Goal: Information Seeking & Learning: Learn about a topic

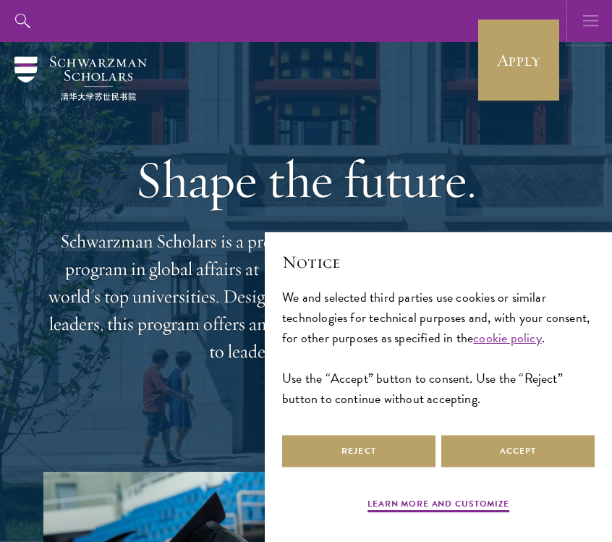
click at [586, 21] on icon "button" at bounding box center [591, 21] width 16 height 42
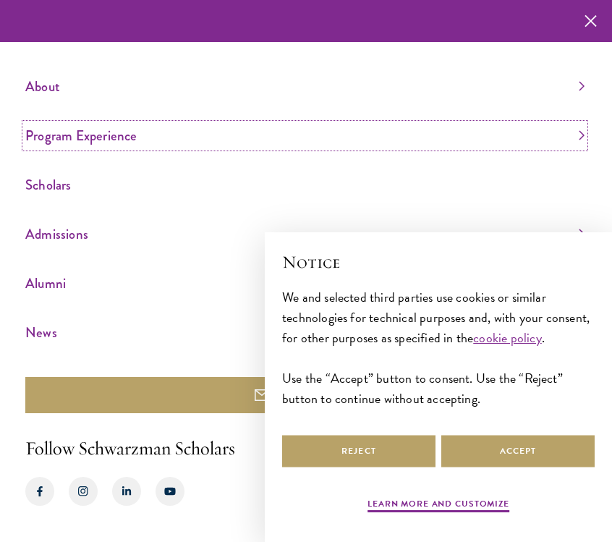
click at [168, 124] on link "Program Experience" at bounding box center [304, 136] width 559 height 24
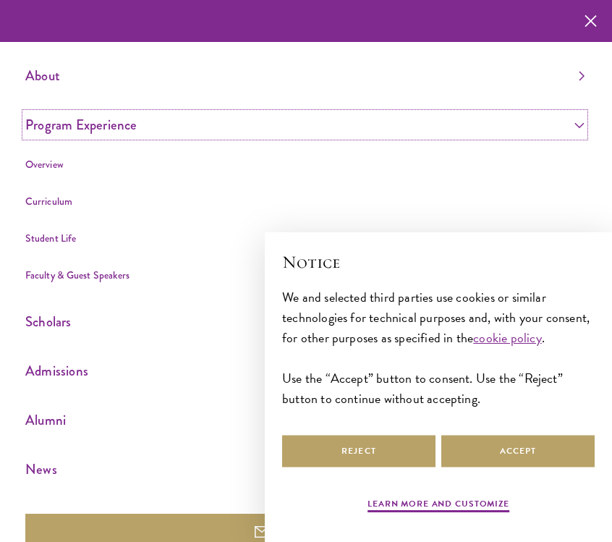
click at [169, 124] on link "Program Experience" at bounding box center [304, 125] width 559 height 24
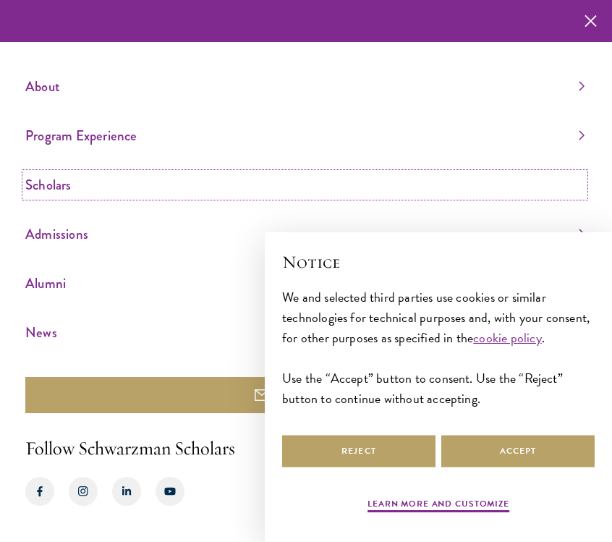
click at [124, 181] on link "Scholars" at bounding box center [304, 185] width 559 height 24
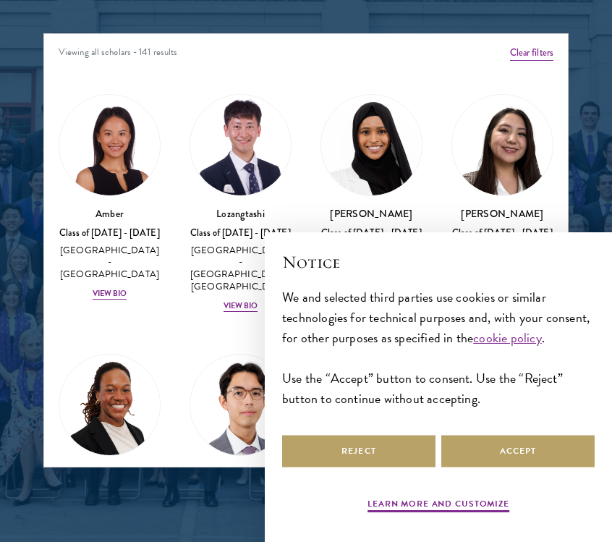
scroll to position [15, 0]
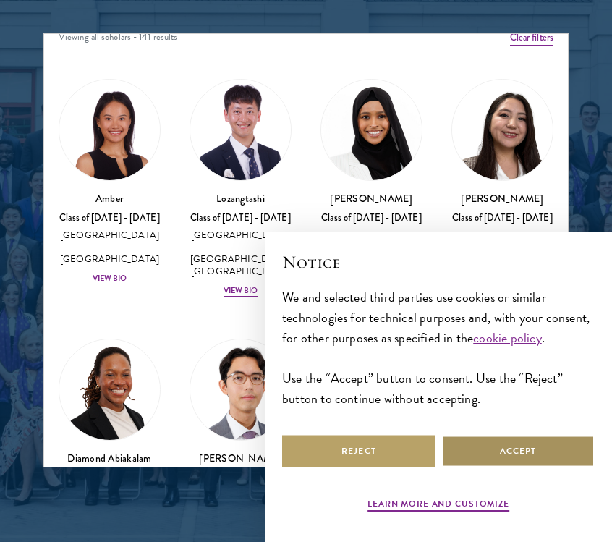
click at [495, 450] on button "Accept" at bounding box center [517, 451] width 153 height 33
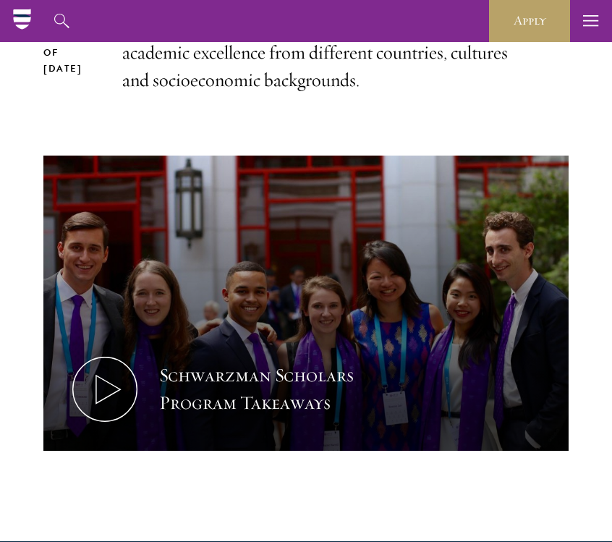
scroll to position [0, 0]
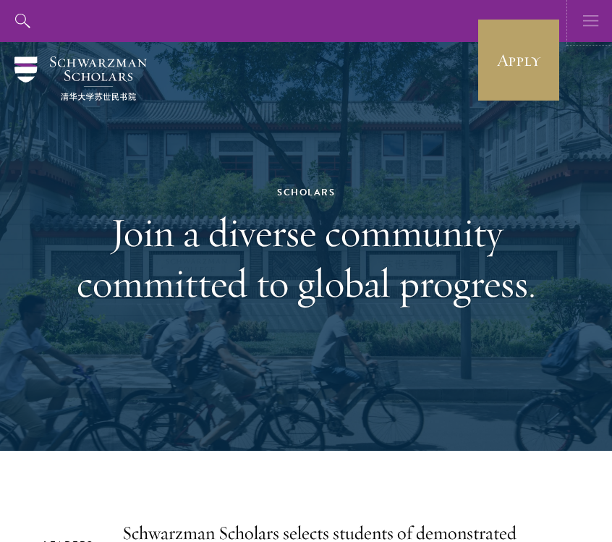
click at [596, 14] on icon "button" at bounding box center [591, 21] width 16 height 42
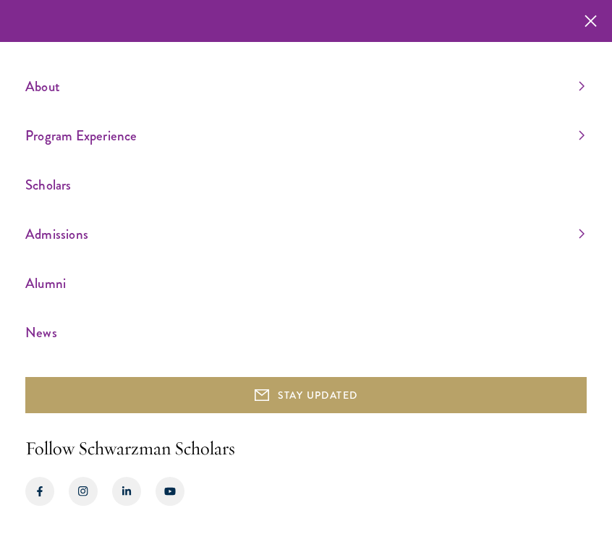
click at [22, 80] on div "About Overview Leadership Donors Program Experience Overview Curriculum Student…" at bounding box center [306, 271] width 612 height 542
click at [45, 80] on link "About" at bounding box center [304, 87] width 559 height 24
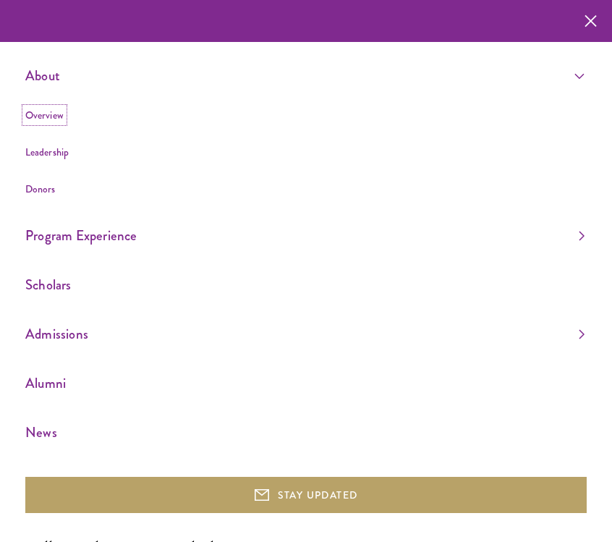
click at [43, 112] on link "Overview" at bounding box center [44, 115] width 38 height 14
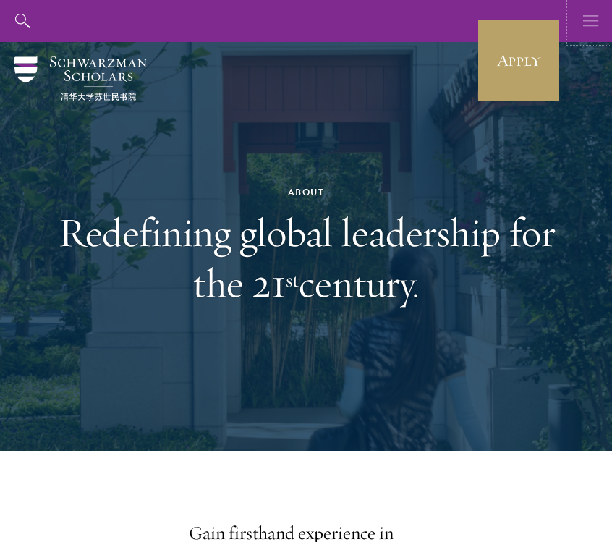
click at [580, 21] on button "button" at bounding box center [591, 21] width 42 height 42
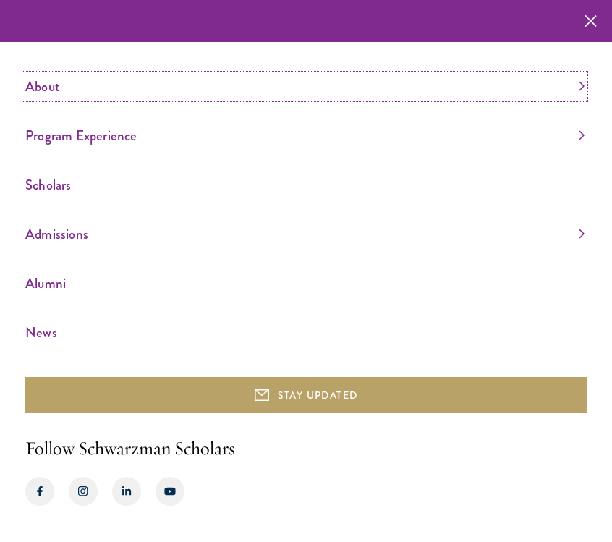
click at [35, 88] on link "About" at bounding box center [304, 87] width 559 height 24
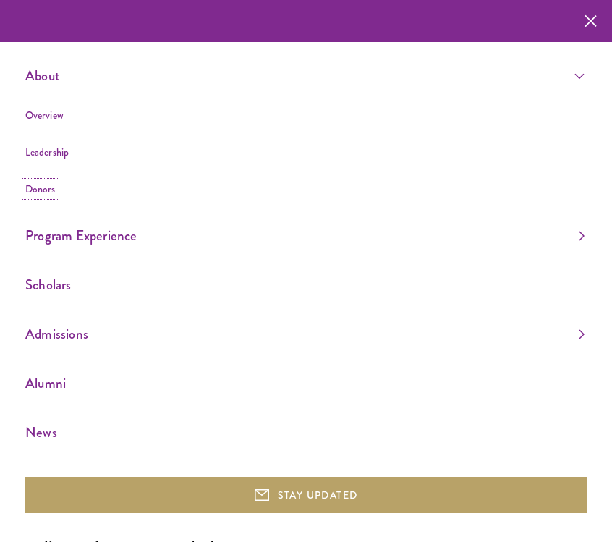
click at [49, 184] on link "Donors" at bounding box center [40, 189] width 30 height 14
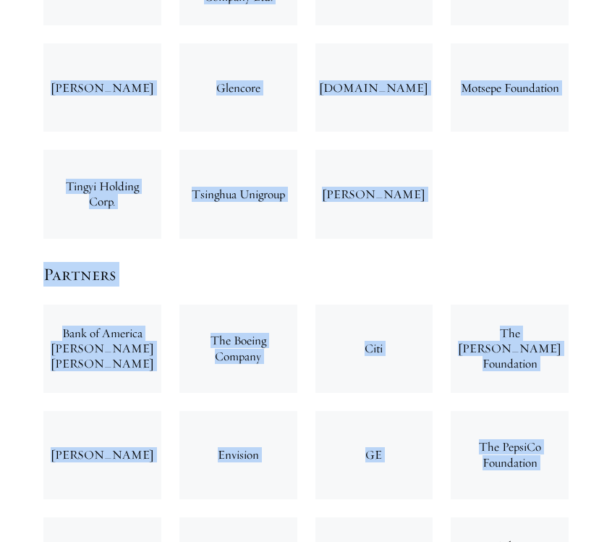
scroll to position [3035, 0]
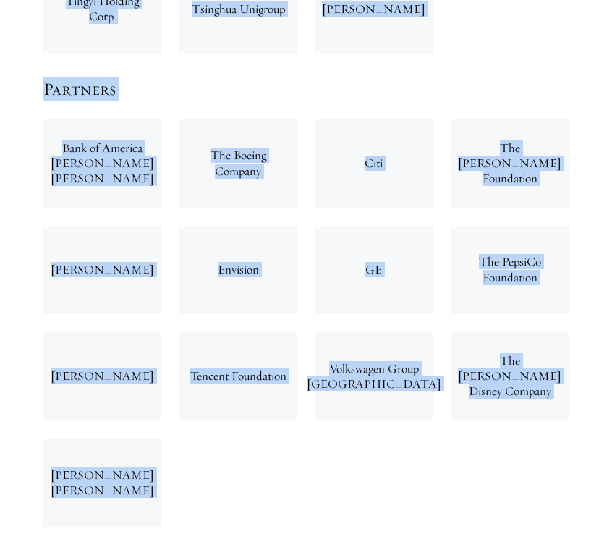
drag, startPoint x: 44, startPoint y: 64, endPoint x: 426, endPoint y: 507, distance: 584.5
copy div "Cornerstone Partners BP p.l.c. CFLD China Oceanwide Dalio Foundation Masayoshi …"
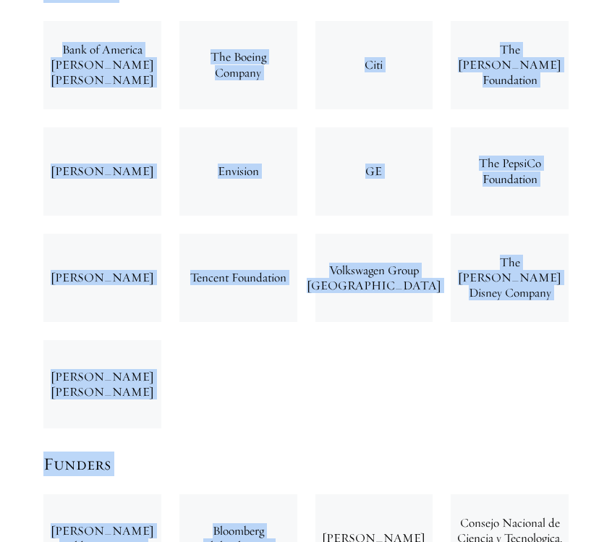
scroll to position [3360, 0]
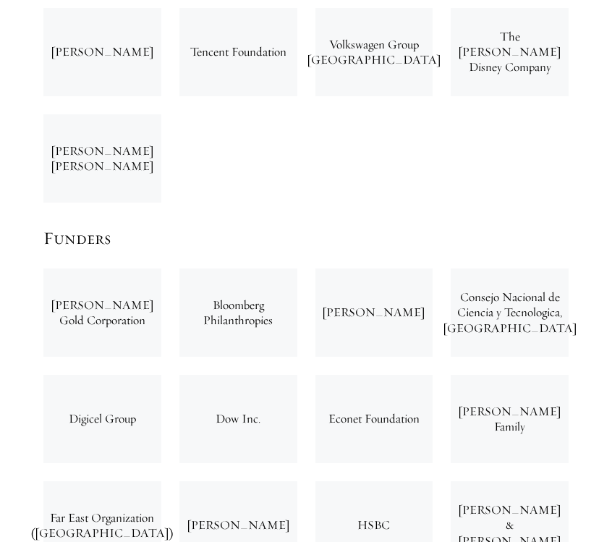
drag, startPoint x: 342, startPoint y: 233, endPoint x: 431, endPoint y: 234, distance: 89.0
click at [431, 269] on div "Chinh Chu" at bounding box center [375, 313] width 118 height 88
copy div "Chinh Chu"
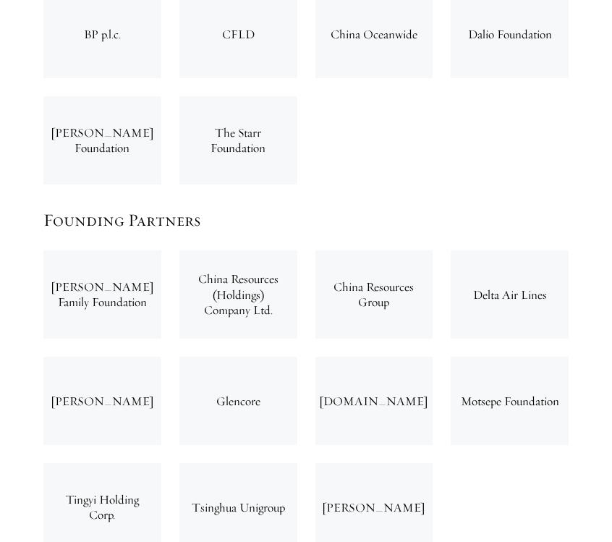
scroll to position [2614, 0]
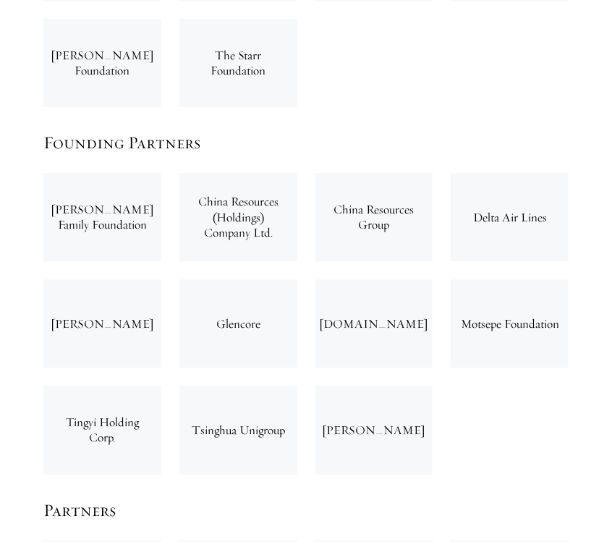
click at [242, 173] on div "China Resources (Holdings) Company Ltd." at bounding box center [238, 217] width 118 height 88
click at [284, 130] on h5 "Founding Partners" at bounding box center [305, 142] width 525 height 25
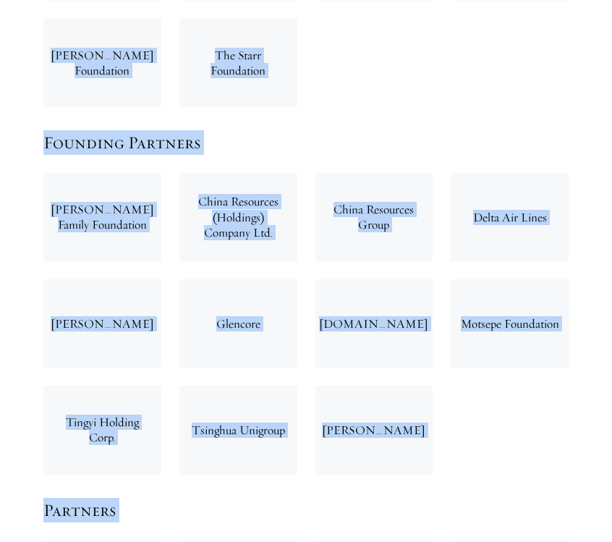
copy body "About Overview Leadership Donors Program Experience Overview Curriculum Student…"
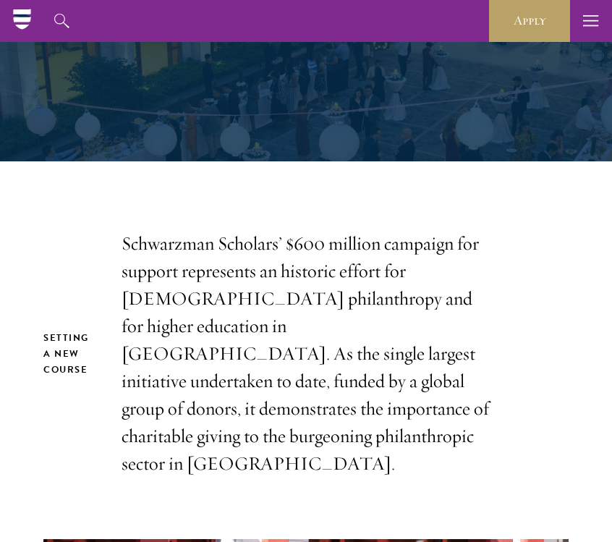
scroll to position [2469, 0]
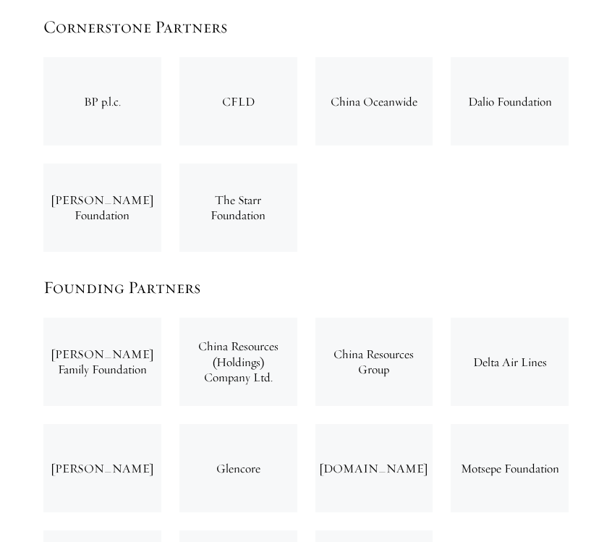
drag, startPoint x: 277, startPoint y: 300, endPoint x: 198, endPoint y: 268, distance: 85.7
click at [198, 318] on div "China Resources (Holdings) Company Ltd." at bounding box center [238, 362] width 118 height 88
copy div "China Resources (Holdings) Company Ltd."
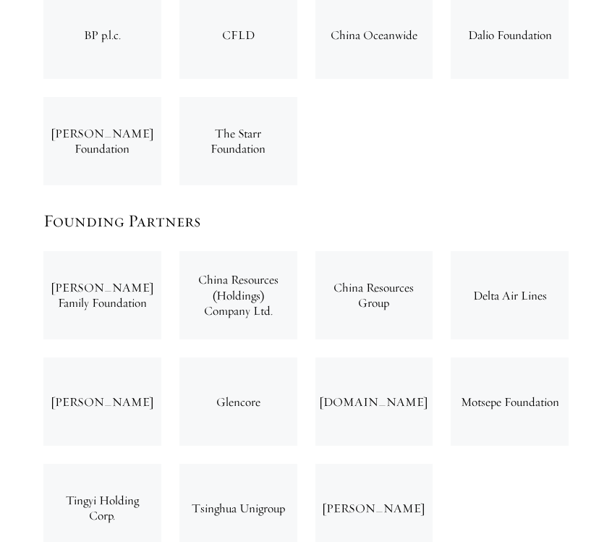
scroll to position [2637, 0]
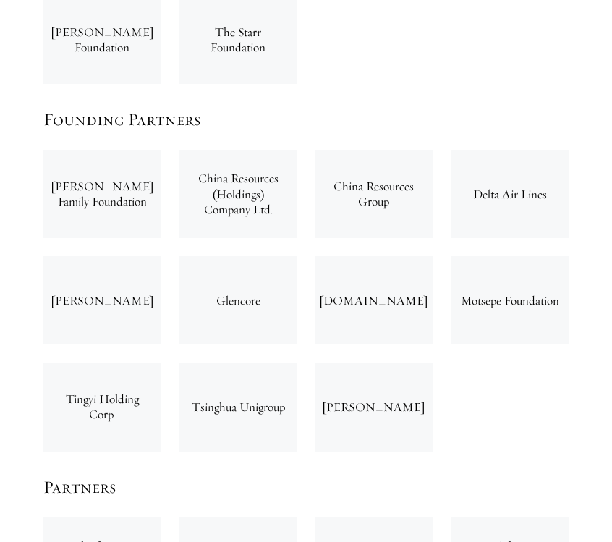
drag, startPoint x: 192, startPoint y: 334, endPoint x: 290, endPoint y: 335, distance: 98.4
click at [290, 363] on div "Tsinghua Unigroup" at bounding box center [238, 407] width 118 height 88
copy div "Tsinghua Unigroup"
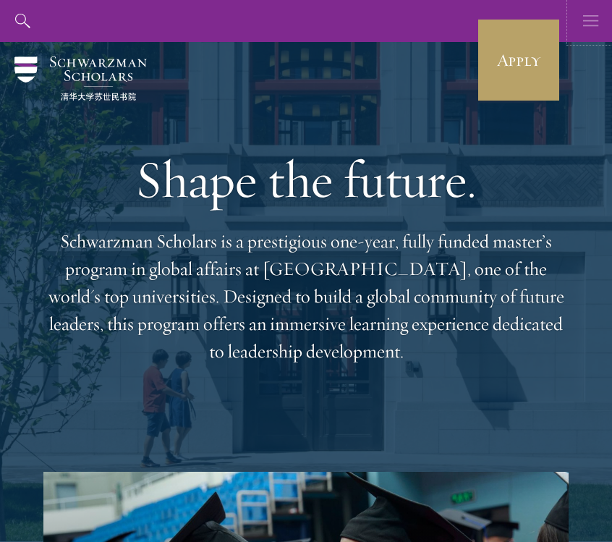
click at [588, 21] on use "button" at bounding box center [590, 20] width 15 height 11
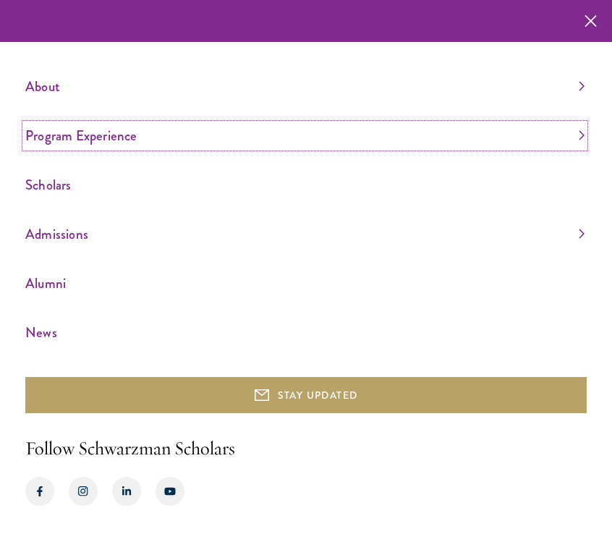
click at [327, 143] on link "Program Experience" at bounding box center [304, 136] width 559 height 24
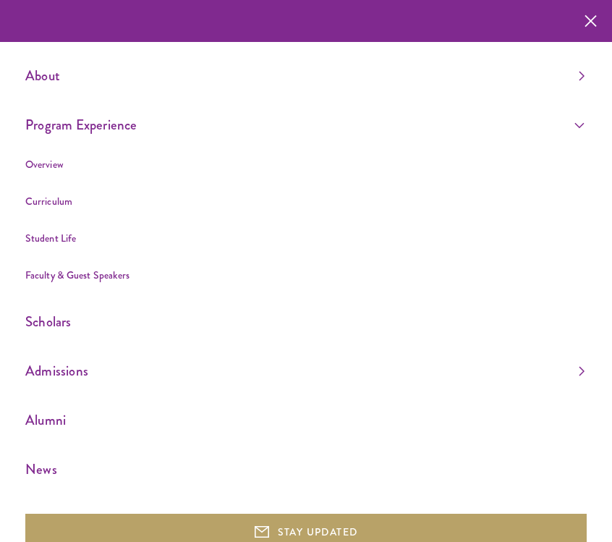
click at [230, 303] on ul "About Overview Leadership Donors Program Experience Overview Curriculum Student…" at bounding box center [306, 273] width 562 height 418
click at [229, 316] on link "Scholars" at bounding box center [304, 322] width 559 height 24
